Goal: Task Accomplishment & Management: Use online tool/utility

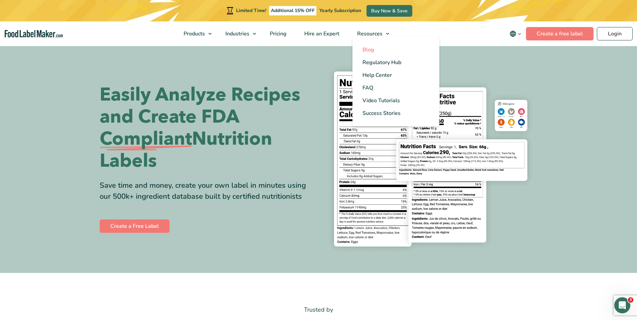
click at [375, 51] on link "Blog" at bounding box center [395, 49] width 87 height 13
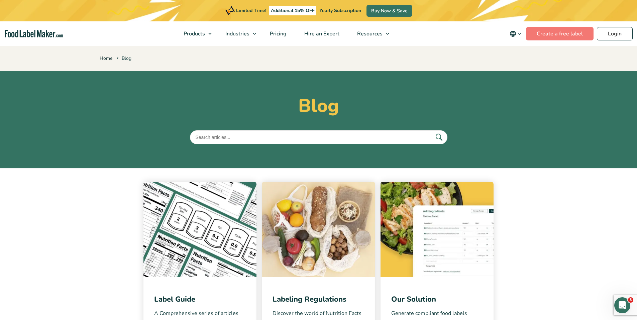
click at [320, 137] on input "text" at bounding box center [318, 137] width 257 height 14
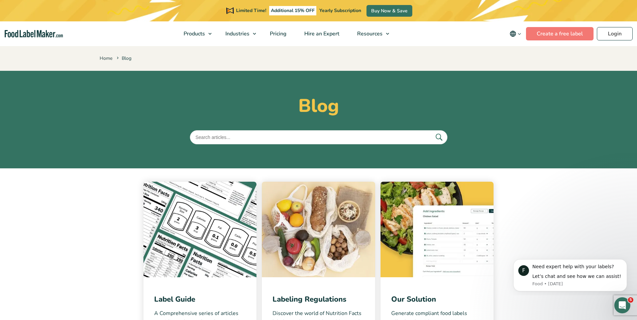
type input "pdcaas"
click at [431, 132] on button "submit" at bounding box center [438, 137] width 14 height 11
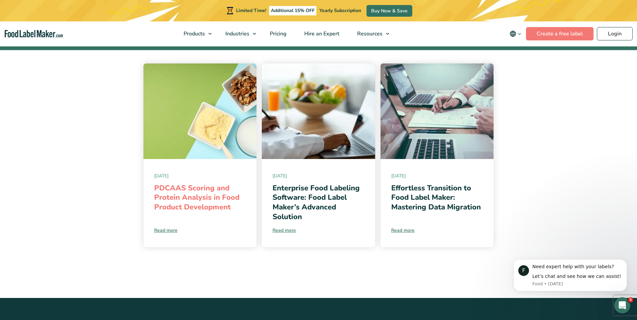
click at [188, 202] on link "PDCAAS Scoring and Protein Analysis in Food Product Development" at bounding box center [196, 197] width 85 height 29
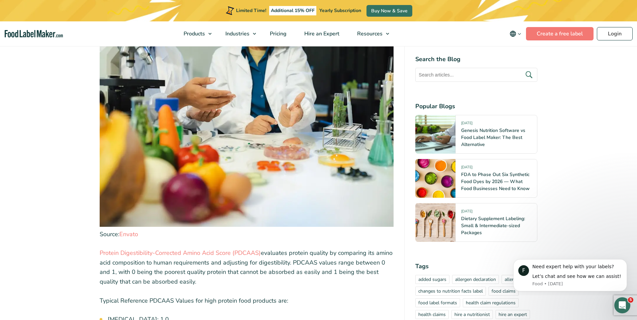
scroll to position [1168, 0]
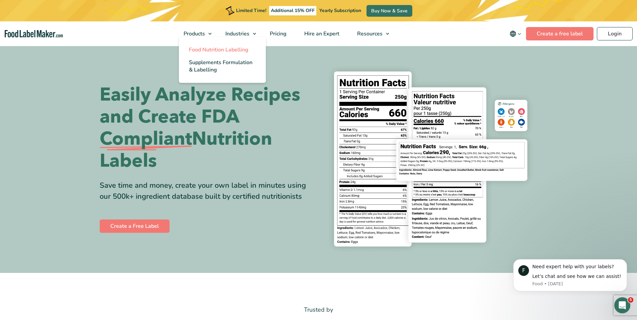
click at [223, 51] on span "Food Nutrition Labelling" at bounding box center [218, 49] width 59 height 7
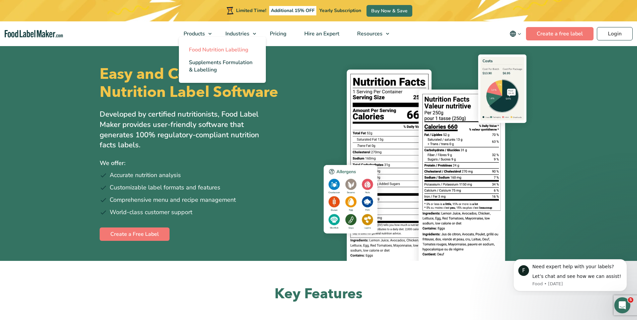
click at [230, 50] on span "Food Nutrition Labelling" at bounding box center [218, 49] width 59 height 7
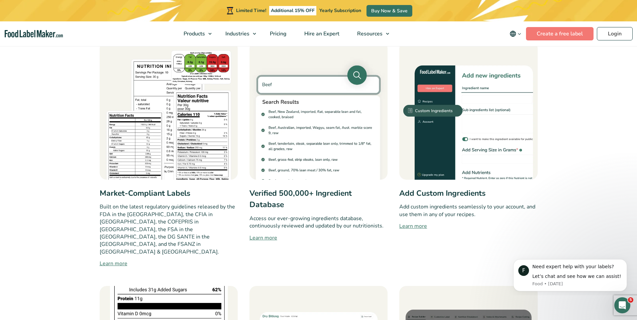
scroll to position [263, 0]
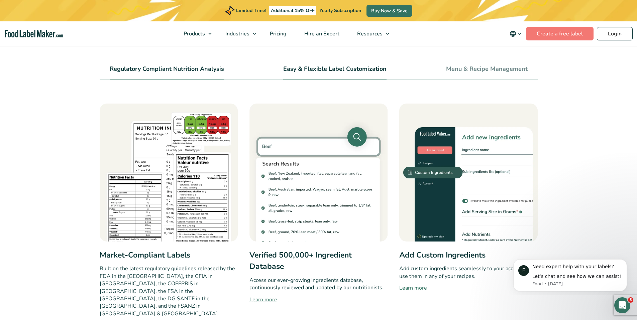
click at [335, 76] on li "Easy & Flexible Label Customization" at bounding box center [334, 71] width 103 height 15
click at [357, 73] on li "Easy & Flexible Label Customization" at bounding box center [334, 71] width 103 height 15
click at [360, 70] on link "Easy & Flexible Label Customization" at bounding box center [334, 69] width 103 height 7
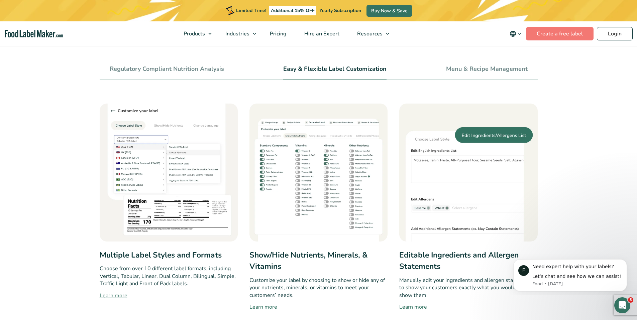
click at [360, 70] on link "Easy & Flexible Label Customization" at bounding box center [334, 69] width 103 height 7
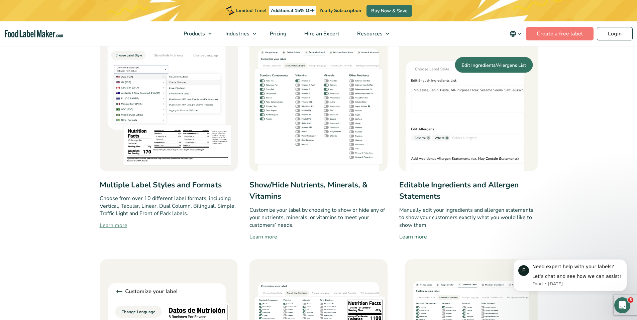
scroll to position [191, 0]
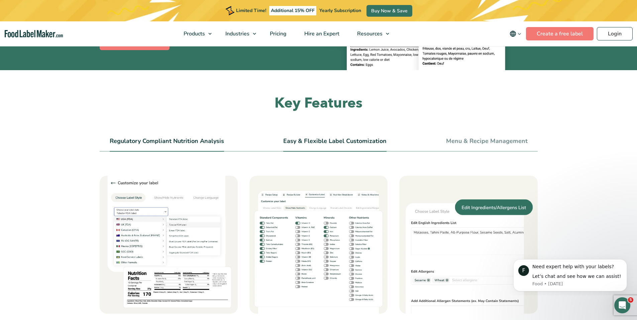
click at [212, 138] on link "Regulatory Compliant Nutrition Analysis" at bounding box center [167, 141] width 114 height 7
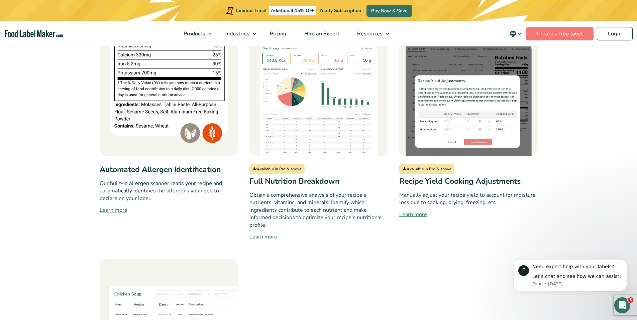
scroll to position [603, 0]
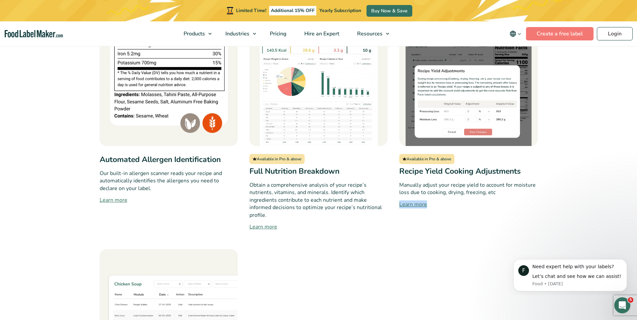
click at [418, 201] on link "Learn more" at bounding box center [468, 205] width 138 height 8
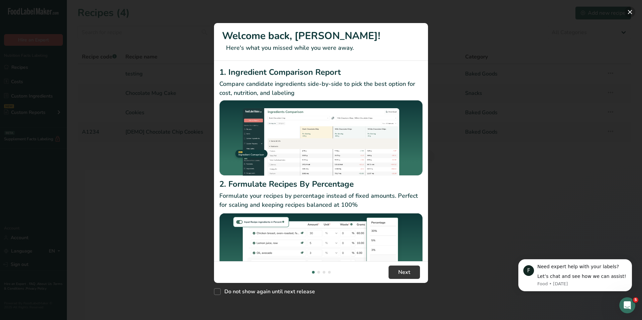
click at [632, 12] on button "New Features" at bounding box center [629, 12] width 11 height 11
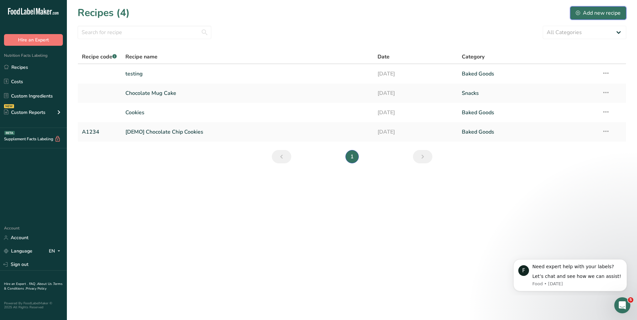
drag, startPoint x: 595, startPoint y: 14, endPoint x: 586, endPoint y: 22, distance: 12.1
click at [595, 14] on div "Add new recipe" at bounding box center [597, 13] width 45 height 8
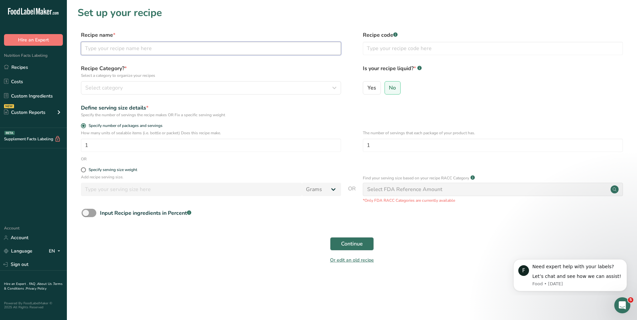
click at [248, 42] on input "text" at bounding box center [211, 48] width 260 height 13
type input "Protein Quality Testing"
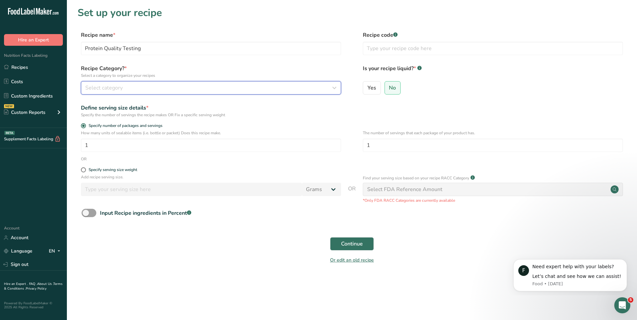
click at [130, 88] on div "Select category" at bounding box center [208, 88] width 247 height 8
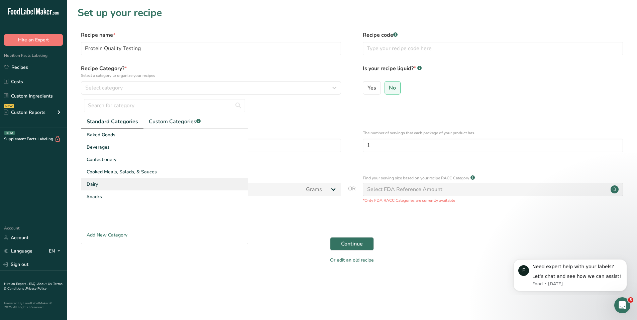
click at [111, 179] on div "Dairy" at bounding box center [164, 184] width 166 height 12
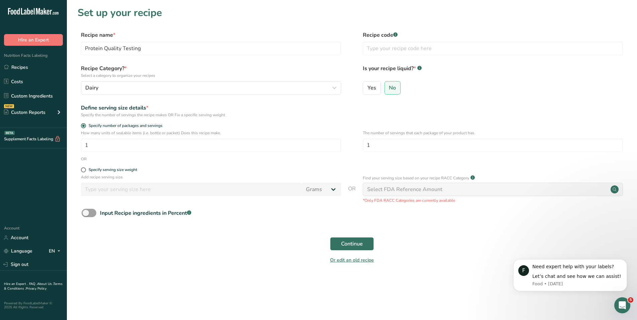
click at [429, 186] on div "Select FDA Reference Amount" at bounding box center [404, 189] width 75 height 8
click at [342, 242] on span "Continue" at bounding box center [352, 244] width 22 height 8
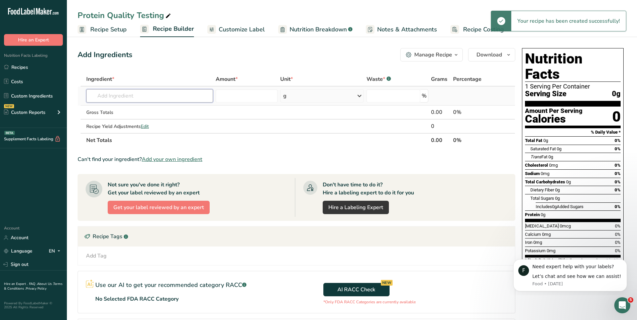
click at [176, 96] on input "text" at bounding box center [149, 95] width 127 height 13
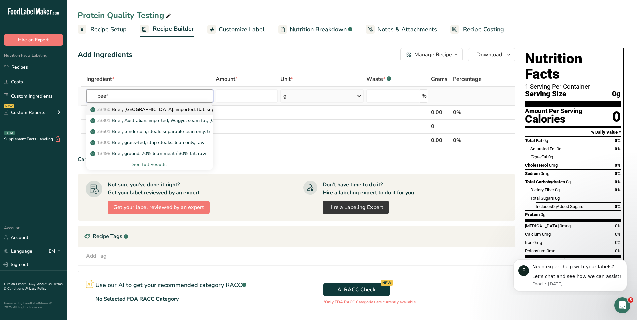
type input "beef"
click at [191, 107] on p "23460 Beef, New Zealand, imported, flat, separable lean and fat, cooked, braised" at bounding box center [192, 109] width 200 height 7
type input "Beef, New Zealand, imported, flat, separable lean and fat, cooked, braised"
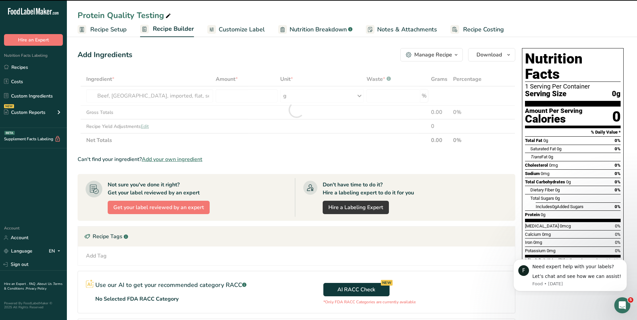
type input "0"
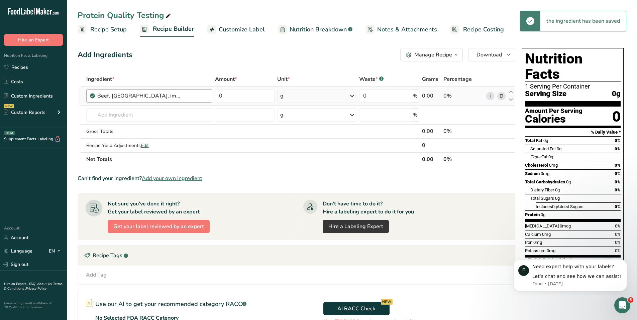
click at [182, 97] on div "Beef, New Zealand, imported, flat, separable lean and fat, cooked, braised" at bounding box center [152, 96] width 111 height 8
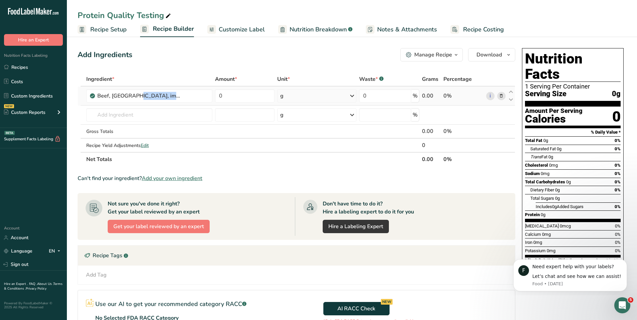
click at [501, 97] on icon at bounding box center [501, 96] width 5 height 7
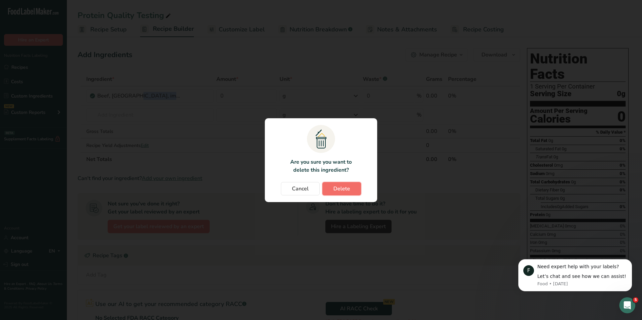
click at [358, 191] on button "Delete" at bounding box center [341, 188] width 39 height 13
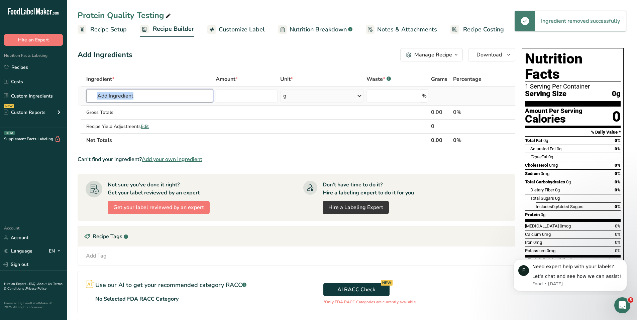
click at [162, 99] on input "text" at bounding box center [149, 95] width 127 height 13
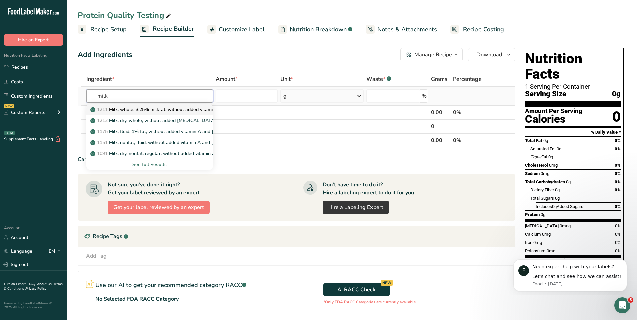
type input "milk"
click at [176, 109] on p "1211 Milk, whole, 3.25% milkfat, without added vitamin A and vitamin D" at bounding box center [181, 109] width 178 height 7
type input "Milk, whole, 3.25% milkfat, without added vitamin A and vitamin D"
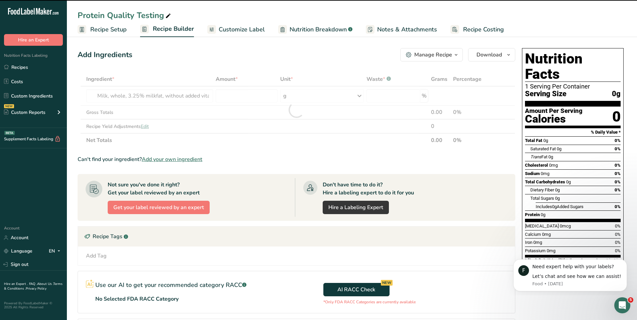
type input "0"
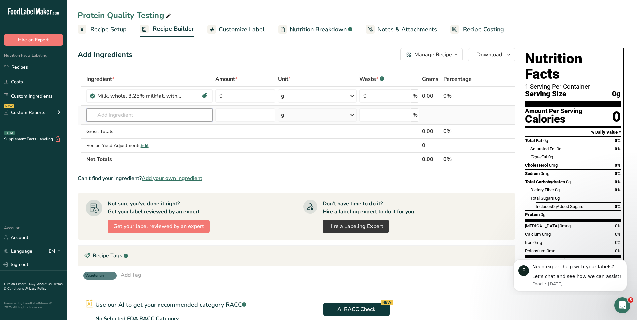
click at [178, 115] on input "text" at bounding box center [149, 114] width 127 height 13
click at [238, 97] on input "0" at bounding box center [244, 95] width 59 height 13
type input "0"
click at [350, 93] on div "Ingredient * Amount * Unit * Waste * .a-a{fill:#347362;}.b-a{fill:#fff;} Grams …" at bounding box center [296, 119] width 437 height 94
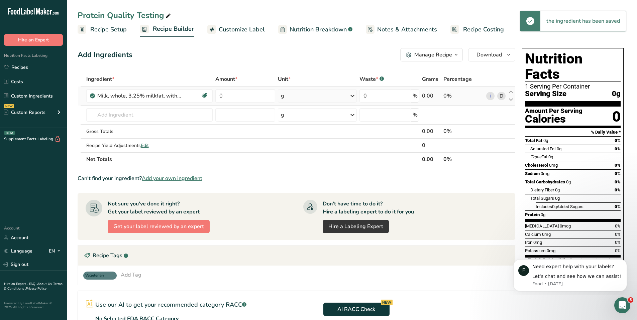
click at [352, 95] on icon at bounding box center [352, 96] width 8 height 12
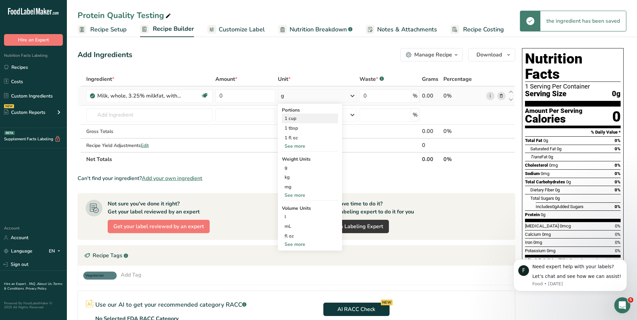
click at [310, 120] on div "1 cup" at bounding box center [310, 119] width 56 height 10
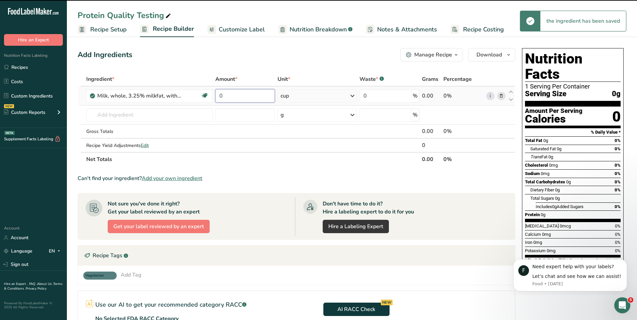
click at [246, 98] on input "0" at bounding box center [244, 95] width 59 height 13
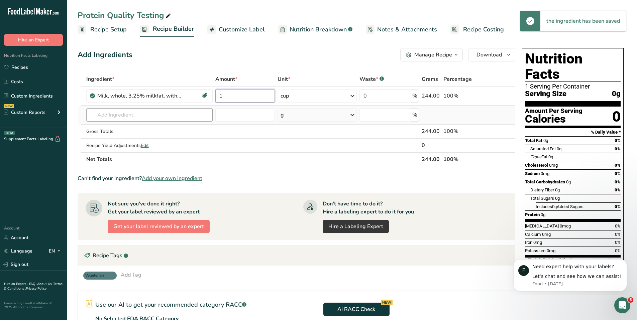
type input "1"
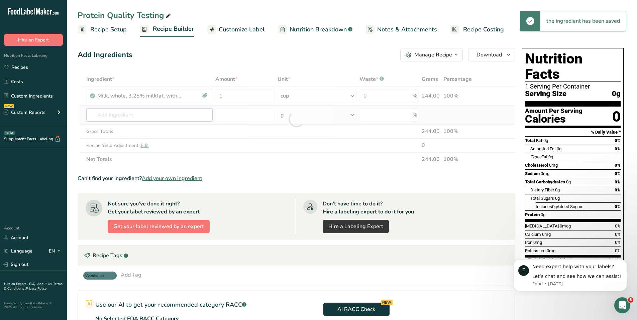
click at [180, 111] on div "Ingredient * Amount * Unit * Waste * .a-a{fill:#347362;}.b-a{fill:#fff;} Grams …" at bounding box center [296, 119] width 437 height 94
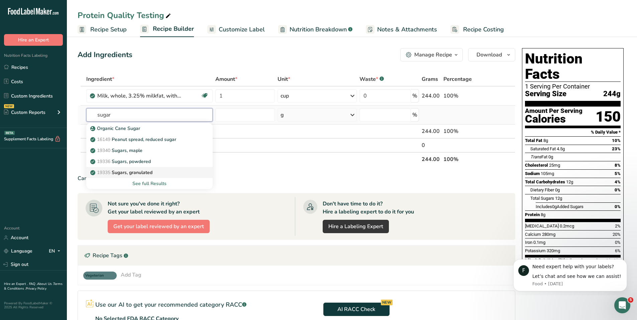
type input "sugar"
click at [149, 169] on p "19335 Sugars, granulated" at bounding box center [122, 172] width 61 height 7
type input "Sugars, granulated"
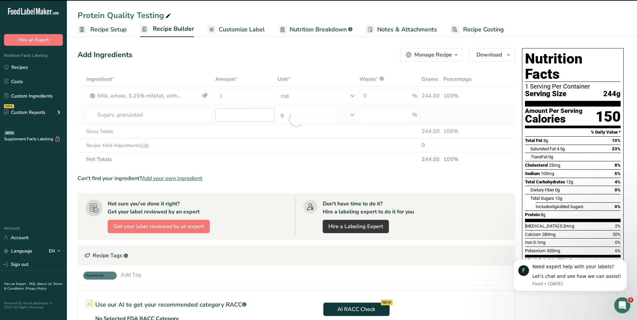
type input "0"
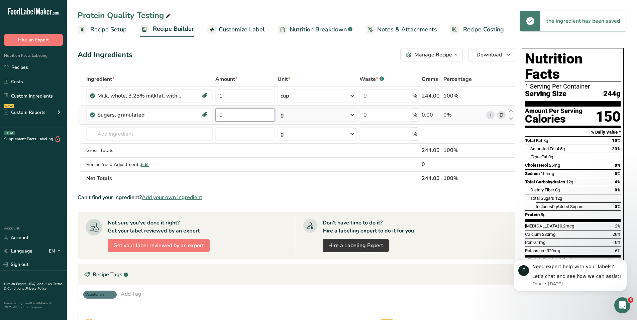
click at [230, 119] on input "0" at bounding box center [244, 114] width 59 height 13
type input "5"
click at [172, 140] on div "Ingredient * Amount * Unit * Waste * .a-a{fill:#347362;}.b-a{fill:#fff;} Grams …" at bounding box center [296, 128] width 437 height 113
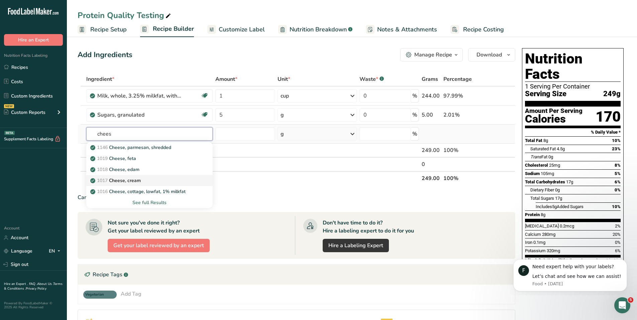
type input "chees"
click at [171, 178] on div "1017 Cheese, cream" at bounding box center [144, 180] width 105 height 7
type input "Cheese, cream"
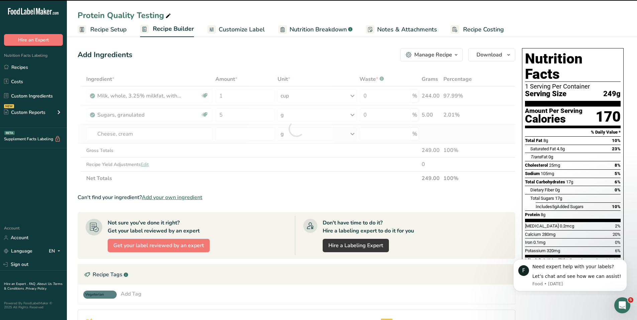
type input "0"
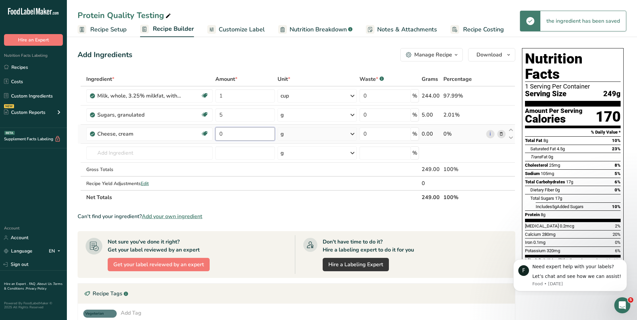
click at [234, 130] on input "0" at bounding box center [244, 133] width 59 height 13
click at [233, 131] on input "0" at bounding box center [244, 133] width 59 height 13
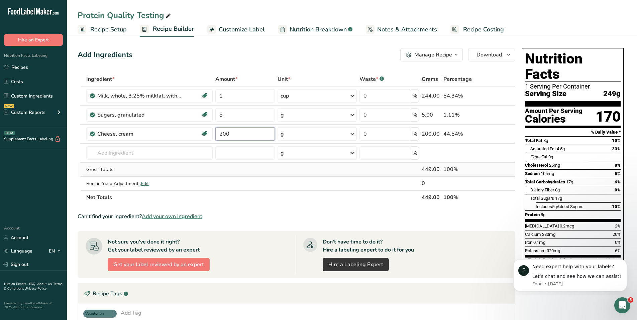
type input "200"
click at [226, 174] on div "Ingredient * Amount * Unit * Waste * .a-a{fill:#347362;}.b-a{fill:#fff;} Grams …" at bounding box center [296, 138] width 437 height 132
click at [315, 28] on span "Nutrition Breakdown" at bounding box center [317, 29] width 57 height 9
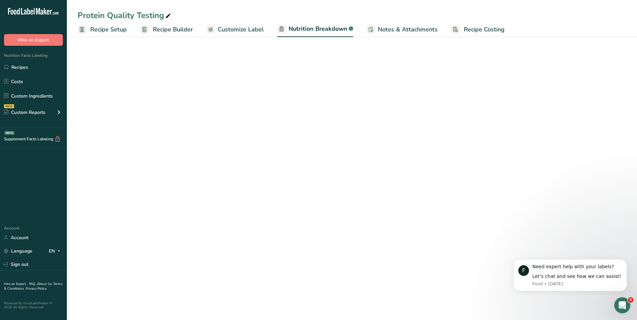
select select "Calories"
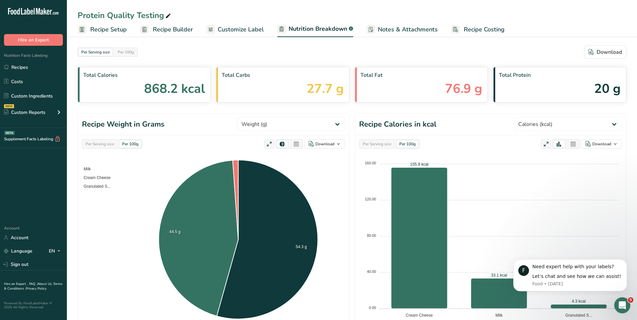
click at [248, 32] on span "Customize Label" at bounding box center [241, 29] width 46 height 9
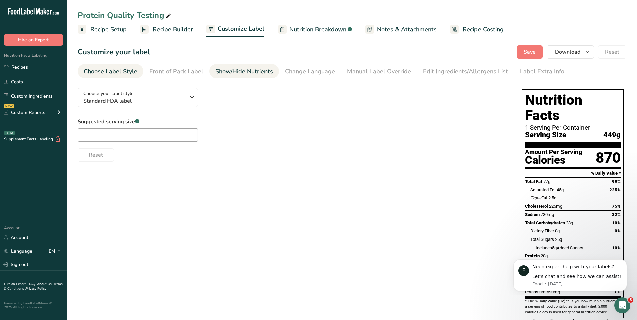
click at [260, 77] on link "Show/Hide Nutrients" at bounding box center [243, 71] width 57 height 15
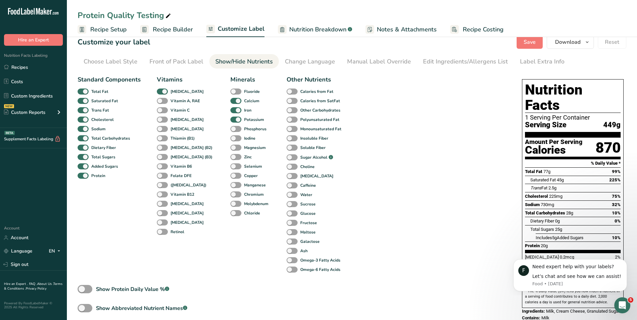
scroll to position [53, 0]
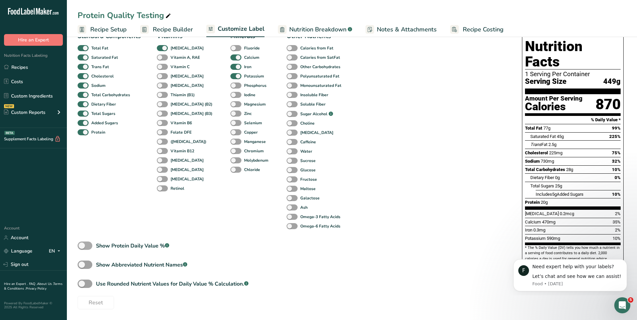
click at [84, 245] on span at bounding box center [85, 246] width 15 height 8
click at [82, 245] on input "Show Protein Daily Value % .a-a{fill:#347362;}.b-a{fill:#fff;}" at bounding box center [80, 246] width 4 height 4
checkbox input "true"
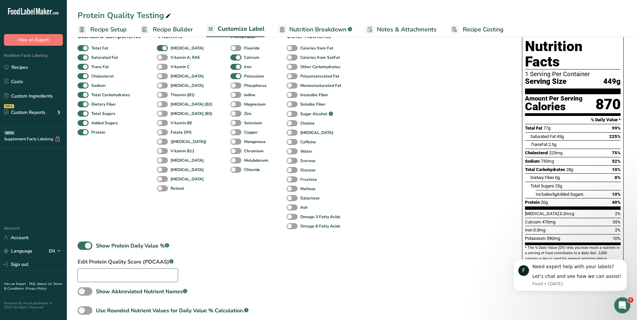
click at [155, 275] on input "text" at bounding box center [128, 275] width 100 height 13
type input "0.6"
click at [211, 270] on div "Standard Components Total Fat Saturated Fat Trans Fat Cholesterol Sodium Total …" at bounding box center [293, 182] width 431 height 307
drag, startPoint x: 168, startPoint y: 249, endPoint x: 146, endPoint y: 174, distance: 78.1
click at [146, 174] on body ".a-20{fill:#fff;} Hire an Expert Nutrition Facts Labeling Recipes Costs Custom …" at bounding box center [318, 147] width 637 height 400
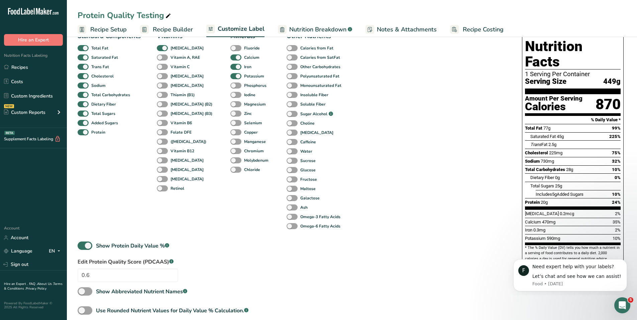
click at [187, 237] on div "Standard Components Total Fat Saturated Fat Trans Fat Cholesterol Sodium Total …" at bounding box center [293, 182] width 431 height 307
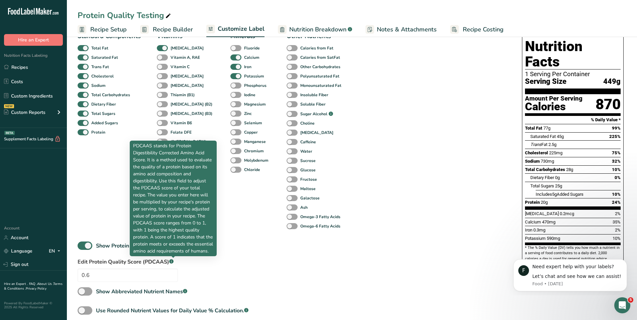
click at [172, 265] on div ".a-a{fill:#347362;}.b-a{fill:#fff;}" at bounding box center [171, 262] width 4 height 8
click at [173, 262] on rect at bounding box center [171, 261] width 4 height 4
drag, startPoint x: 153, startPoint y: 253, endPoint x: 131, endPoint y: 138, distance: 117.0
click at [131, 141] on div "PDCAAS stands for Protein Digestibility Corrected Amino Acid Score. It is a met…" at bounding box center [173, 199] width 87 height 116
copy p "PDCAAS stands for Protein Digestibility Corrected Amino Acid Score. It is a met…"
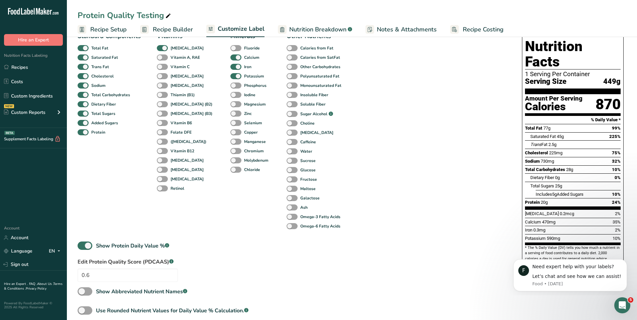
click at [250, 242] on div "Standard Components Total Fat Saturated Fat Trans Fat Cholesterol Sodium Total …" at bounding box center [293, 182] width 431 height 307
click at [98, 275] on input "0.6" at bounding box center [128, 275] width 100 height 13
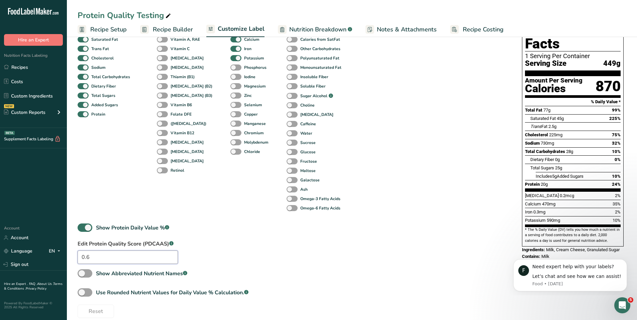
scroll to position [80, 0]
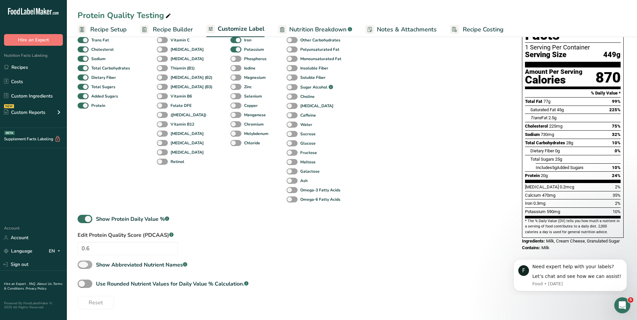
click at [81, 264] on span at bounding box center [85, 265] width 15 height 8
click at [81, 264] on input "Show Abbreviated Nutrient Names .a-a{fill:#347362;}.b-a{fill:#fff;}" at bounding box center [80, 265] width 4 height 4
click at [81, 264] on span at bounding box center [85, 265] width 15 height 8
click at [81, 264] on input "Show Abbreviated Nutrient Names .a-a{fill:#347362;}.b-a{fill:#fff;}" at bounding box center [80, 265] width 4 height 4
click at [81, 264] on span at bounding box center [85, 265] width 15 height 8
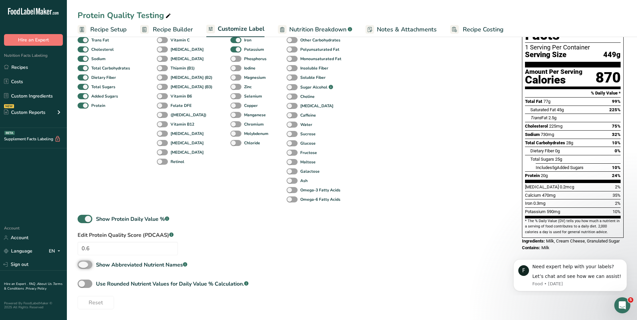
click at [81, 264] on input "Show Abbreviated Nutrient Names .a-a{fill:#347362;}.b-a{fill:#fff;}" at bounding box center [80, 265] width 4 height 4
click at [81, 264] on span at bounding box center [85, 265] width 15 height 8
click at [81, 264] on input "Show Abbreviated Nutrient Names .a-a{fill:#347362;}.b-a{fill:#fff;}" at bounding box center [80, 265] width 4 height 4
checkbox input "false"
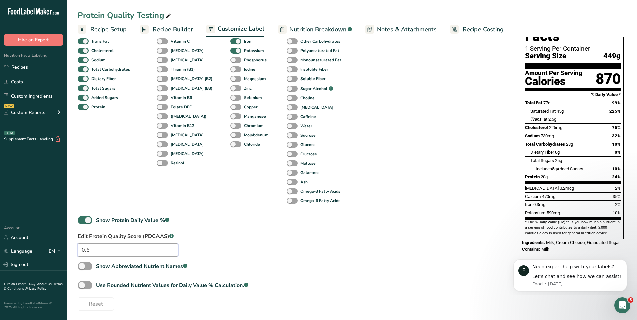
click at [104, 249] on input "0.6" at bounding box center [128, 249] width 100 height 13
type input "0"
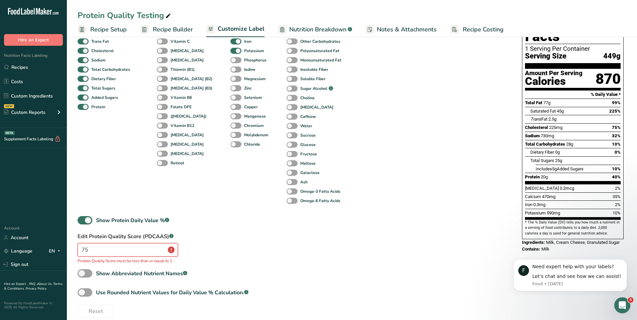
type input "7"
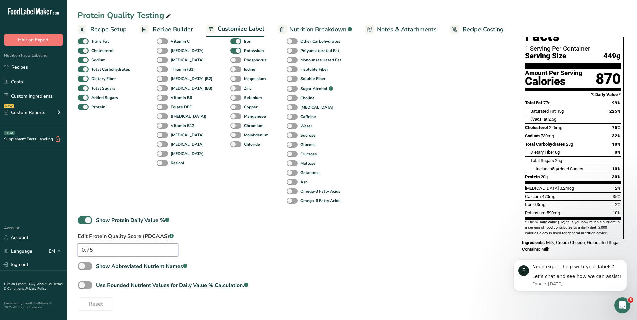
type input "0.75"
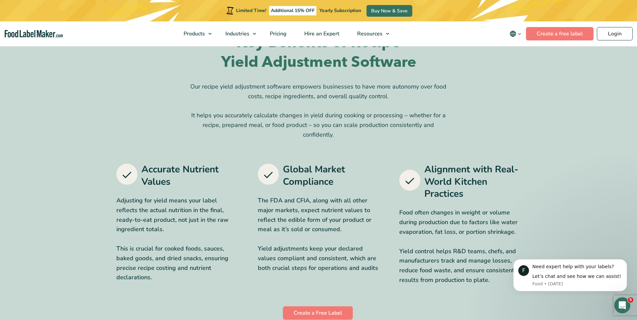
scroll to position [219, 0]
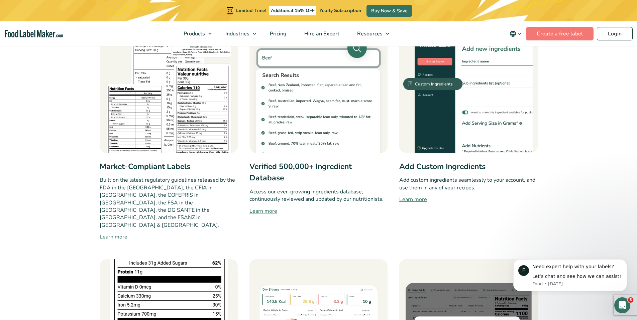
scroll to position [207, 0]
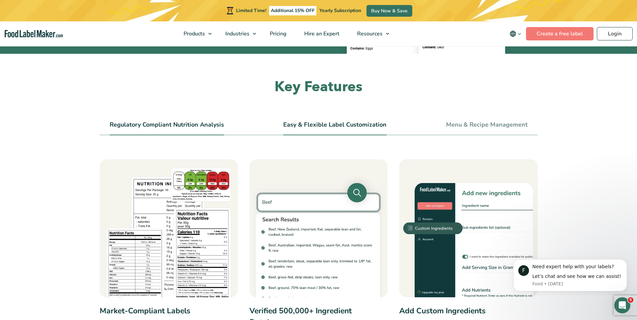
click at [354, 126] on link "Easy & Flexible Label Customization" at bounding box center [334, 124] width 103 height 7
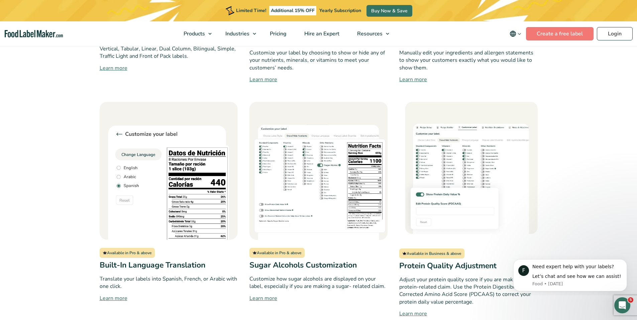
scroll to position [570, 0]
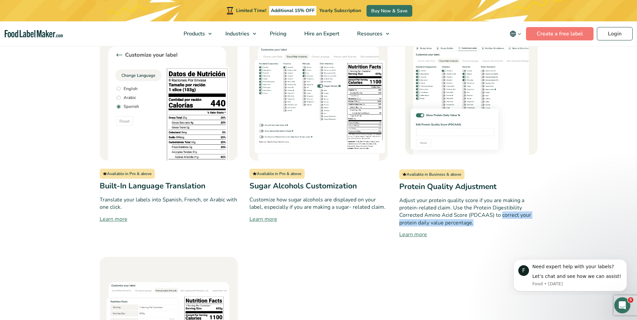
drag, startPoint x: 483, startPoint y: 225, endPoint x: 500, endPoint y: 215, distance: 19.6
click at [500, 215] on p "Adjust your protein quality score if you are making a protein-related claim. Us…" at bounding box center [468, 212] width 138 height 30
copy p "correct your protein daily value percentage."
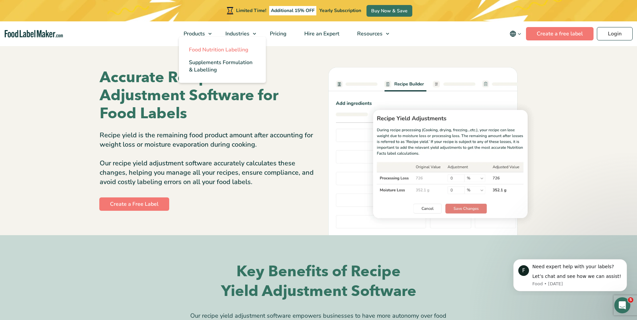
click at [203, 51] on span "Food Nutrition Labelling" at bounding box center [218, 49] width 59 height 7
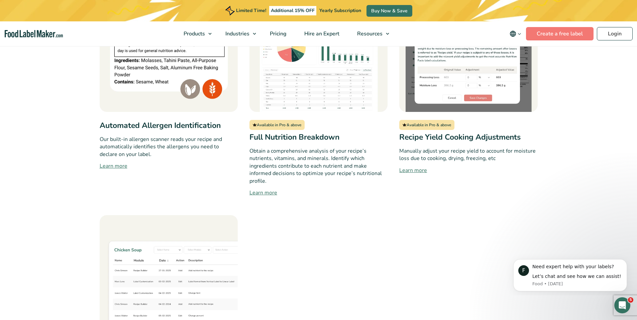
click at [116, 162] on link "Learn more" at bounding box center [169, 166] width 138 height 8
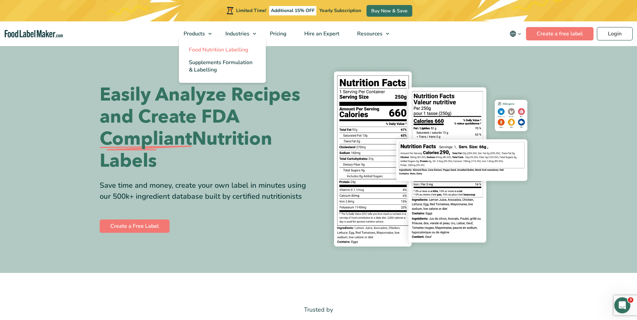
click at [199, 47] on span "Food Nutrition Labelling" at bounding box center [218, 49] width 59 height 7
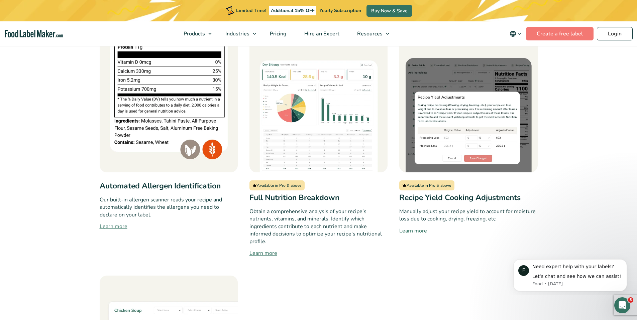
click at [416, 227] on link "Learn more" at bounding box center [468, 231] width 138 height 8
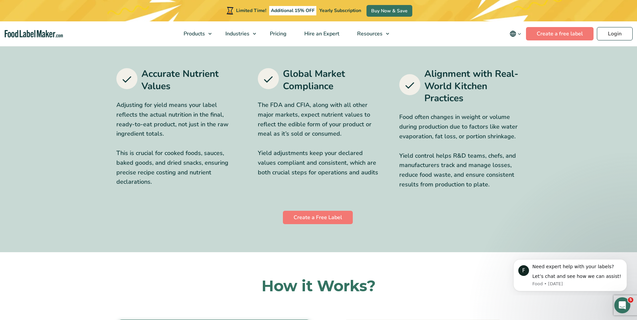
scroll to position [326, 0]
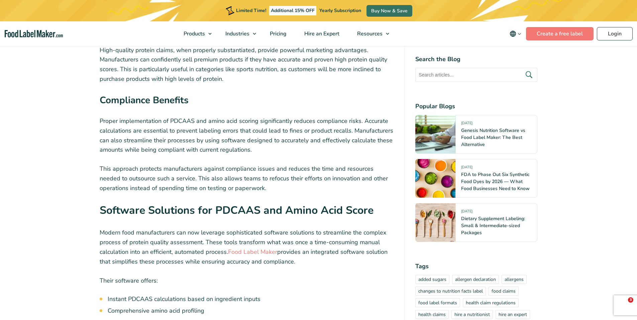
click at [290, 276] on p "Their software offers:" at bounding box center [247, 281] width 294 height 10
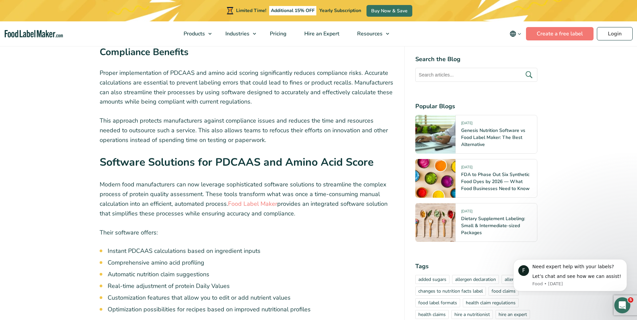
scroll to position [2661, 0]
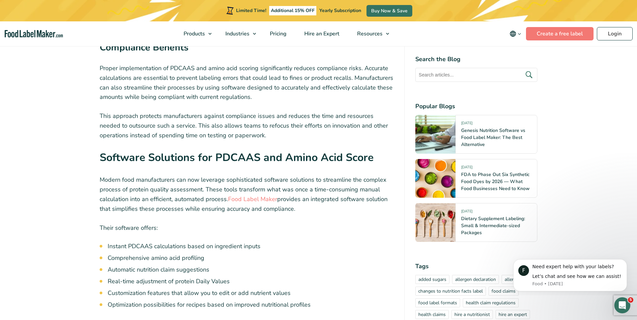
click at [272, 254] on li "Comprehensive amino acid profiling" at bounding box center [251, 258] width 286 height 9
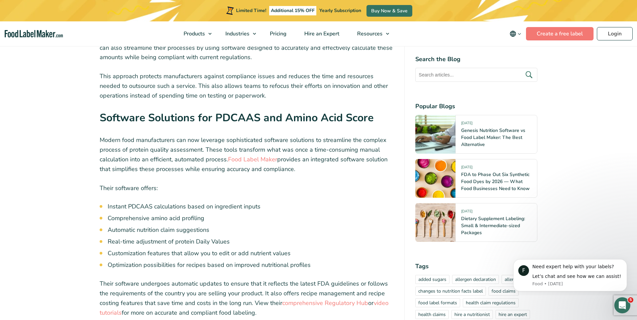
scroll to position [2704, 0]
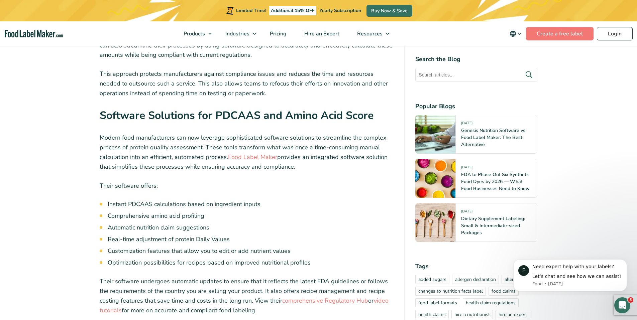
click at [321, 202] on ul "Instant PDCAAS calculations based on ingredient inputs Comprehensive amino acid…" at bounding box center [251, 234] width 286 height 68
click at [328, 247] on li "Customization features that allow you to edit or add nutrient values" at bounding box center [251, 251] width 286 height 9
drag, startPoint x: 322, startPoint y: 223, endPoint x: 232, endPoint y: 220, distance: 90.6
click at [232, 258] on li "Optimization possibilities for recipes based on improved nutritional profiles" at bounding box center [251, 262] width 286 height 9
copy li "improved nutritional profiles"
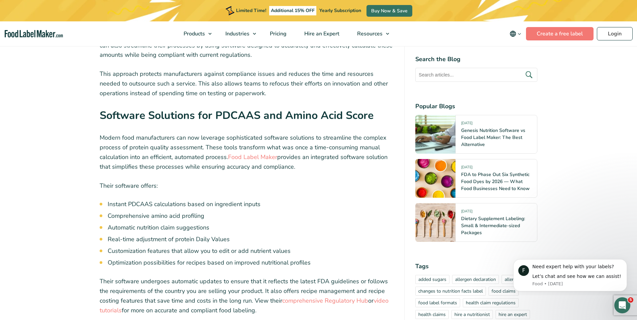
click at [310, 223] on li "Automatic nutrition claim suggestions" at bounding box center [251, 227] width 286 height 9
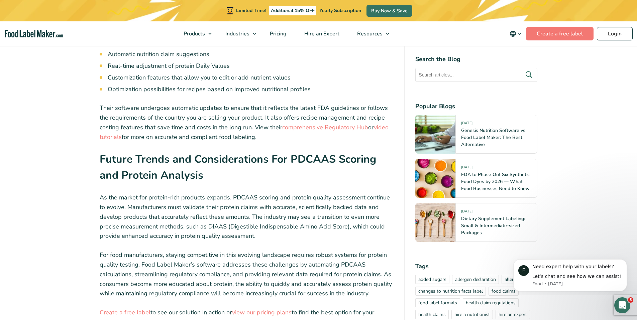
scroll to position [2910, 0]
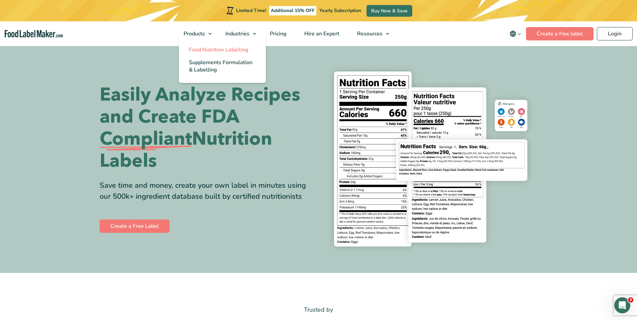
click at [209, 47] on span "Food Nutrition Labelling" at bounding box center [218, 49] width 59 height 7
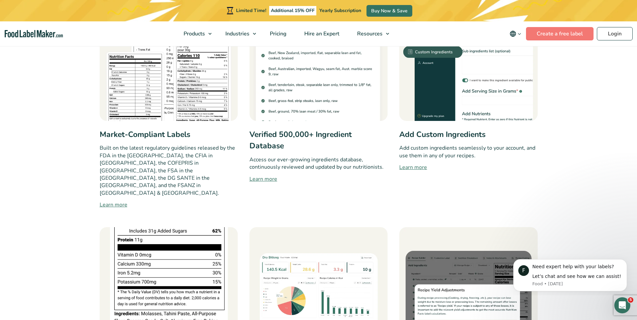
click at [269, 178] on link "Learn more" at bounding box center [318, 179] width 138 height 8
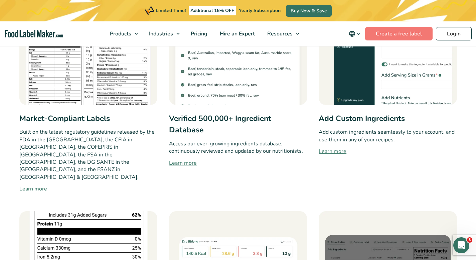
click at [188, 161] on link "Learn more" at bounding box center [238, 163] width 138 height 8
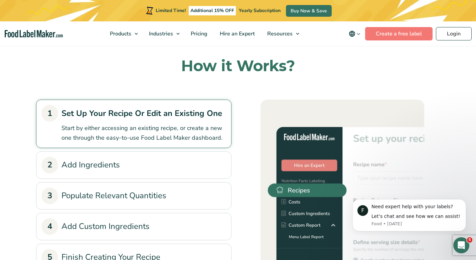
scroll to position [713, 0]
click at [122, 156] on link "2 Add Ingredients" at bounding box center [133, 164] width 185 height 17
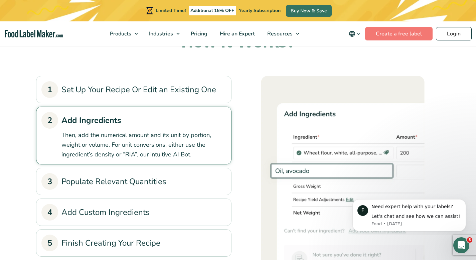
scroll to position [747, 0]
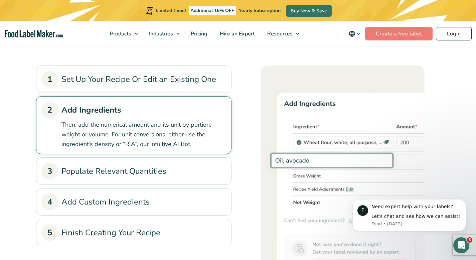
click at [170, 163] on link "3 Populate Relevant Quantities" at bounding box center [133, 171] width 185 height 17
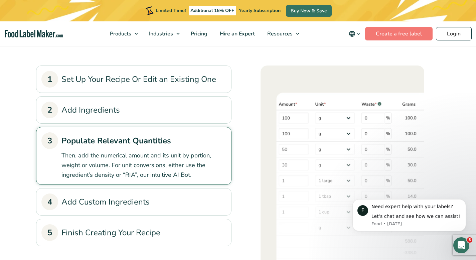
click at [162, 102] on link "2 Add Ingredients" at bounding box center [133, 110] width 185 height 17
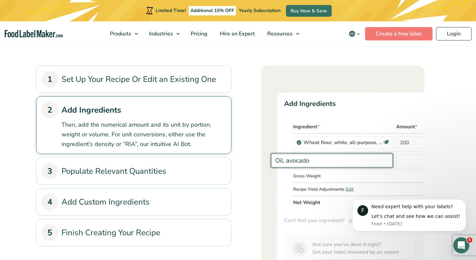
click at [157, 71] on link "1 Set Up Your Recipe Or Edit an Existing One" at bounding box center [133, 79] width 185 height 17
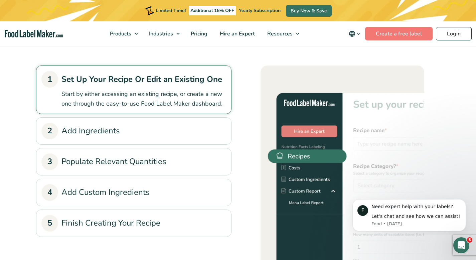
click at [160, 153] on link "3 Populate Relevant Quantities" at bounding box center [133, 161] width 185 height 17
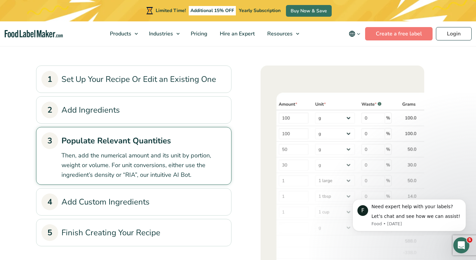
click at [149, 193] on link "4 Add Custom Ingredients" at bounding box center [133, 201] width 185 height 17
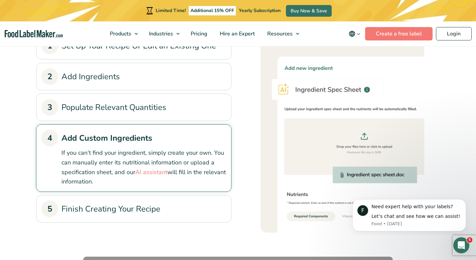
scroll to position [798, 0]
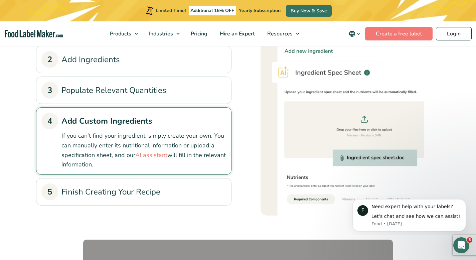
click at [152, 183] on link "5 Finish Creating Your Recipe" at bounding box center [133, 191] width 185 height 17
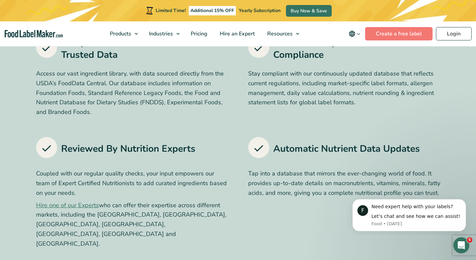
scroll to position [0, 0]
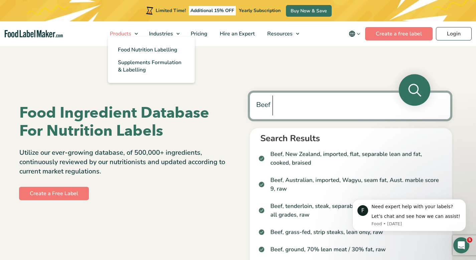
click at [132, 34] on span "Products" at bounding box center [120, 33] width 24 height 7
click at [139, 52] on span "Food Nutrition Labelling" at bounding box center [147, 49] width 59 height 7
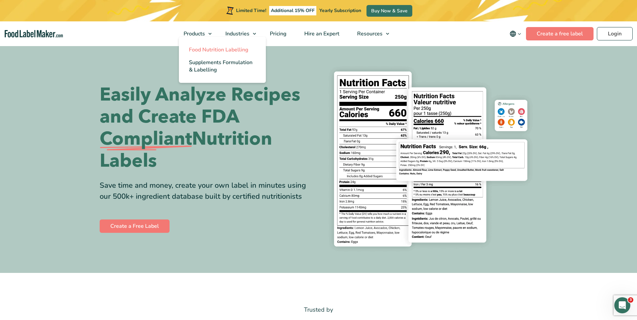
click at [216, 51] on span "Food Nutrition Labelling" at bounding box center [218, 49] width 59 height 7
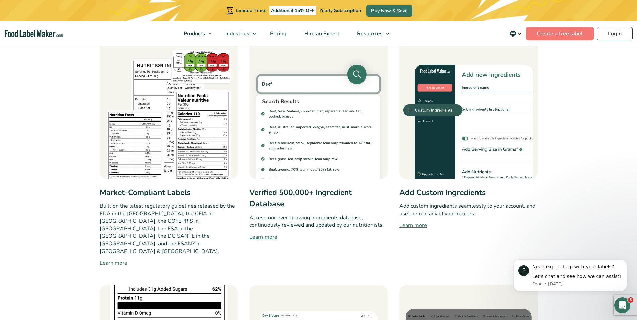
click at [269, 234] on link "Learn more" at bounding box center [318, 237] width 138 height 8
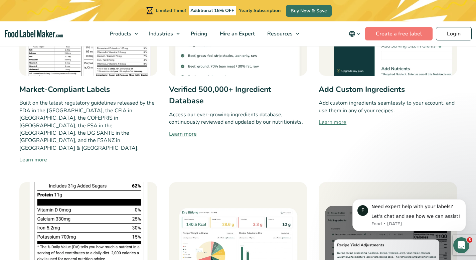
click at [183, 134] on link "Learn more" at bounding box center [238, 134] width 138 height 8
